Goal: Task Accomplishment & Management: Complete application form

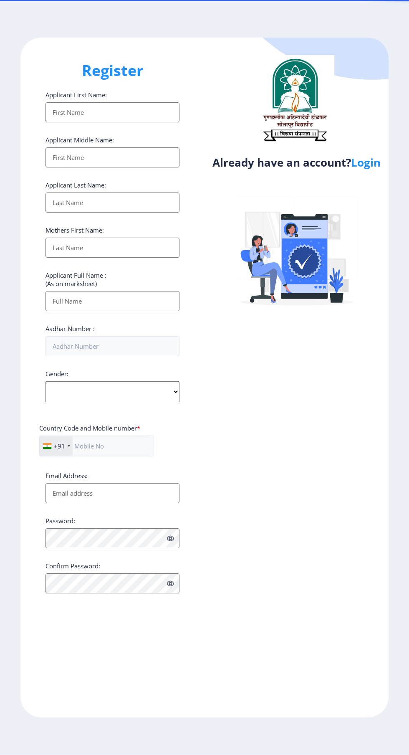
select select
click at [376, 167] on link "Login" at bounding box center [366, 162] width 30 height 15
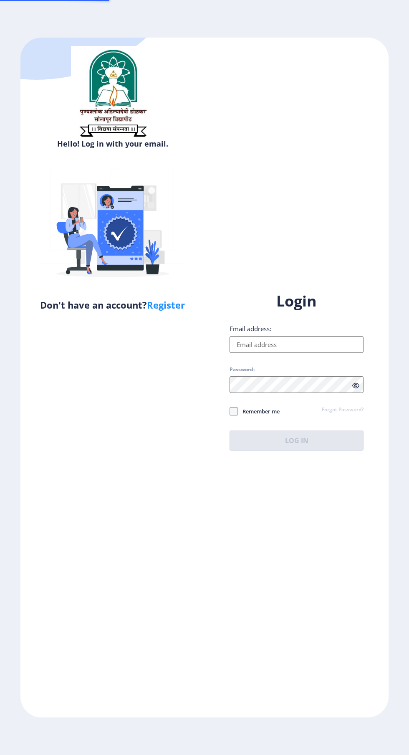
click at [378, 169] on div "Hello! Log in with your email. Don't have an account? Register Login Email addr…" at bounding box center [204, 378] width 368 height 680
click at [300, 353] on input "Email address:" at bounding box center [297, 344] width 134 height 17
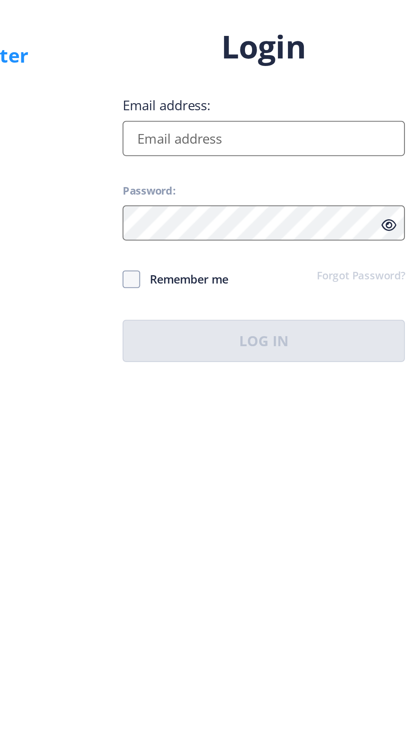
type input "[EMAIL_ADDRESS][DOMAIN_NAME]"
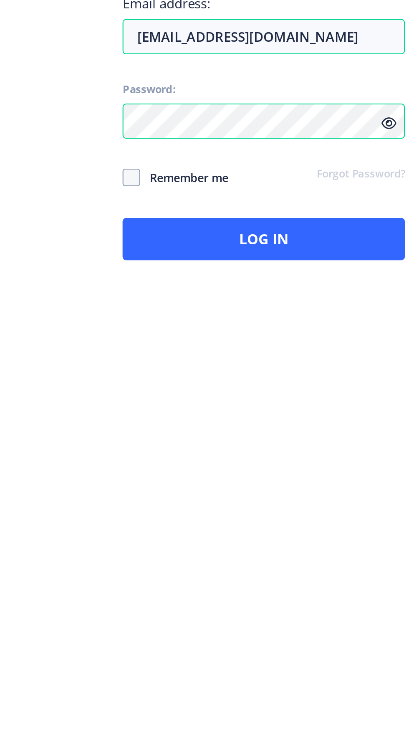
click at [237, 416] on span at bounding box center [234, 411] width 8 height 8
click at [230, 412] on input "Remember me" at bounding box center [230, 412] width 0 height 0
checkbox input "true"
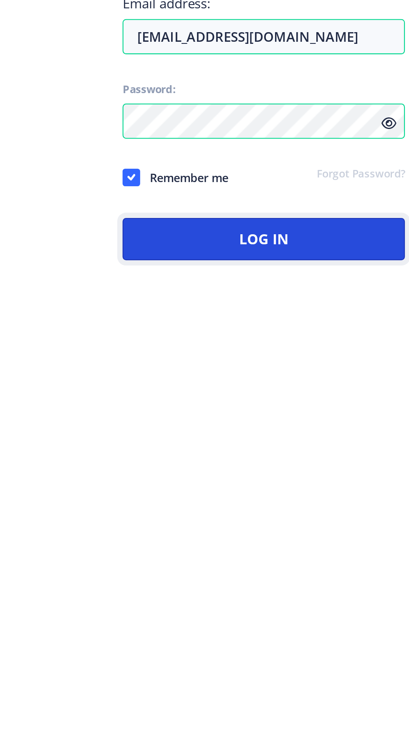
click at [307, 451] on button "Log In" at bounding box center [297, 441] width 134 height 20
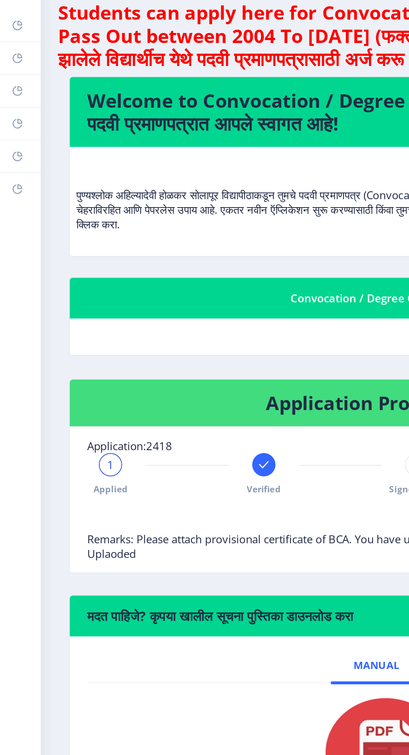
click at [12, 134] on rect at bounding box center [10, 131] width 7 height 7
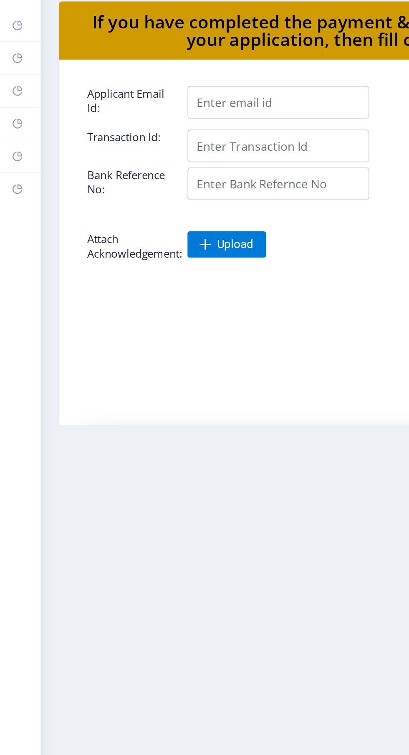
click at [18, 117] on link "Myapplication" at bounding box center [11, 112] width 23 height 18
